Goal: Information Seeking & Learning: Learn about a topic

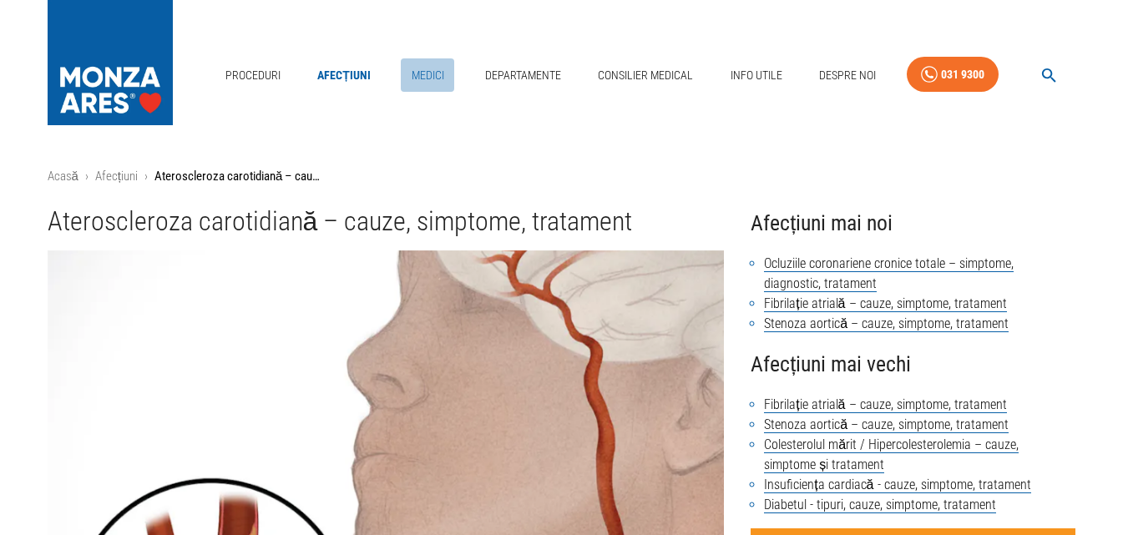
click at [427, 77] on link "Medici" at bounding box center [427, 75] width 53 height 34
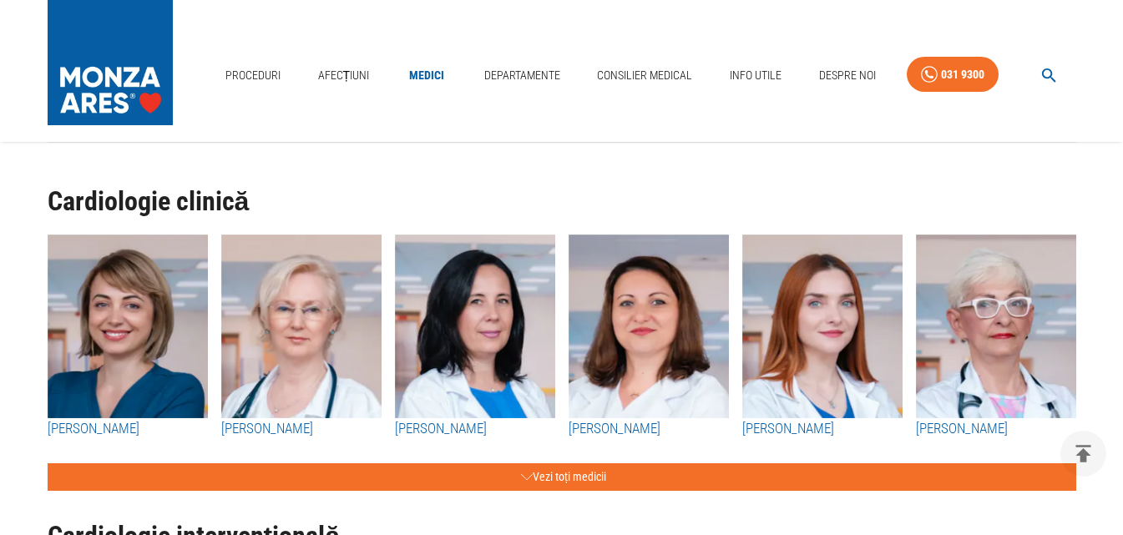
scroll to position [167, 0]
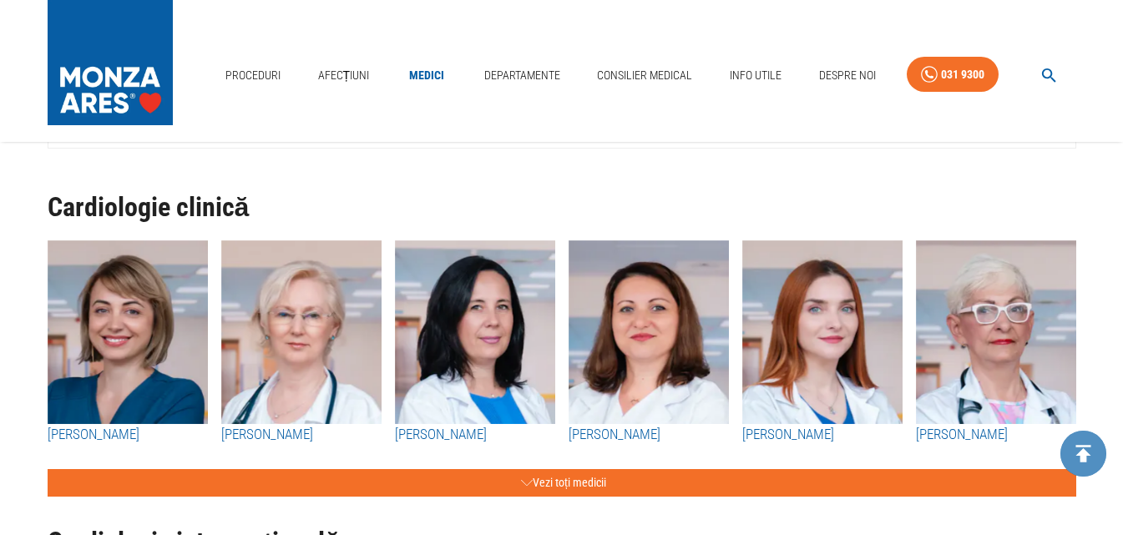
click at [1088, 439] on button "delete" at bounding box center [1083, 454] width 46 height 46
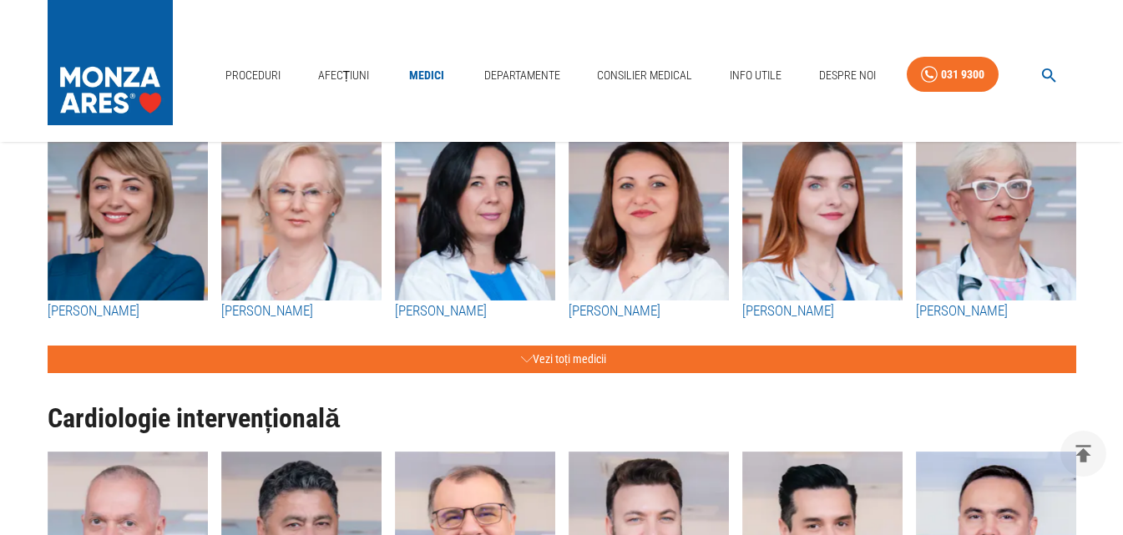
scroll to position [250, 0]
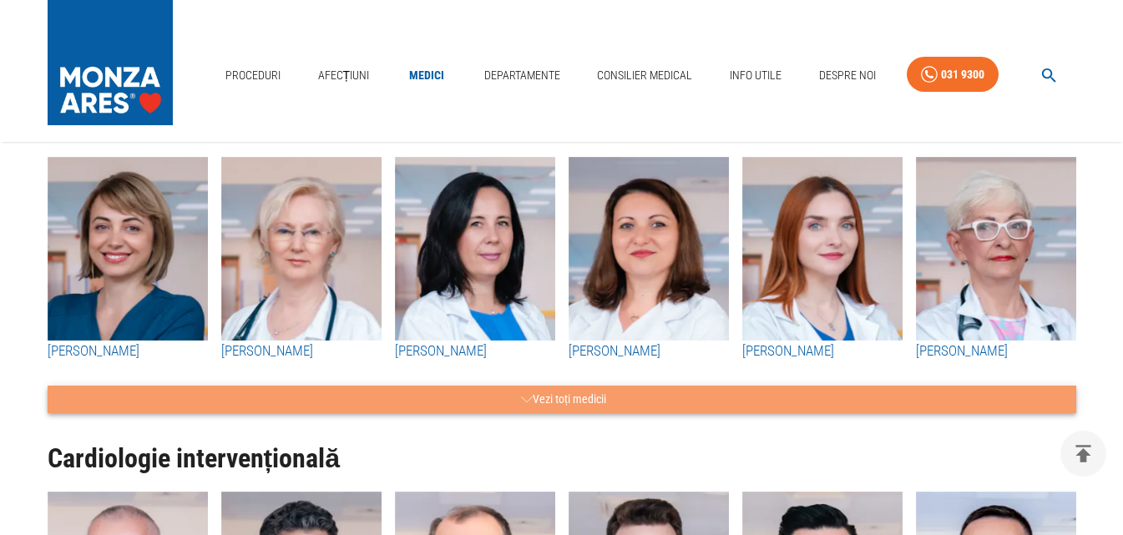
click at [568, 396] on button "Vezi toți medicii" at bounding box center [562, 400] width 1028 height 28
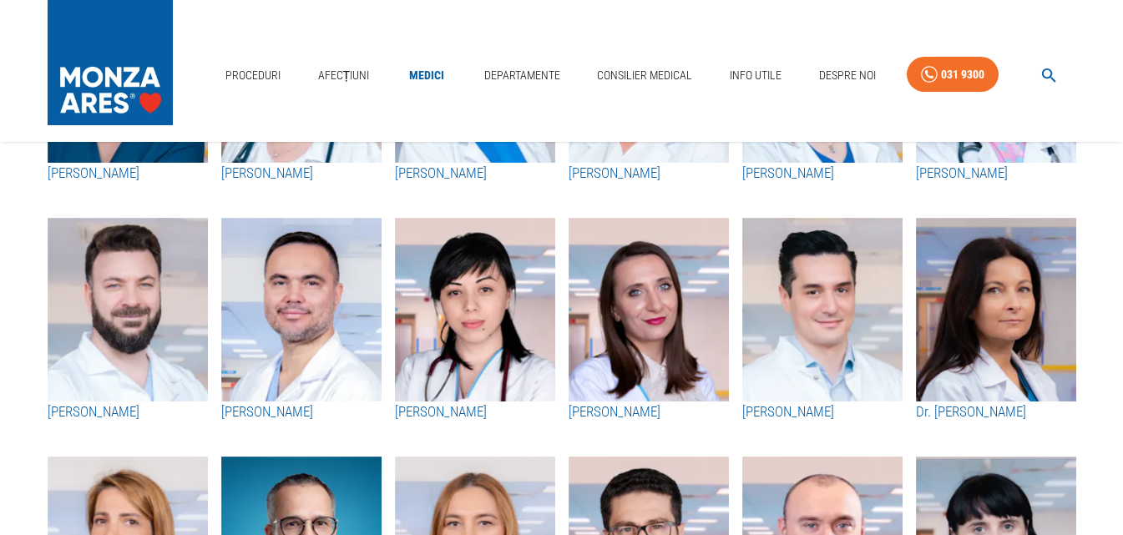
scroll to position [0, 0]
